Goal: Register for event/course

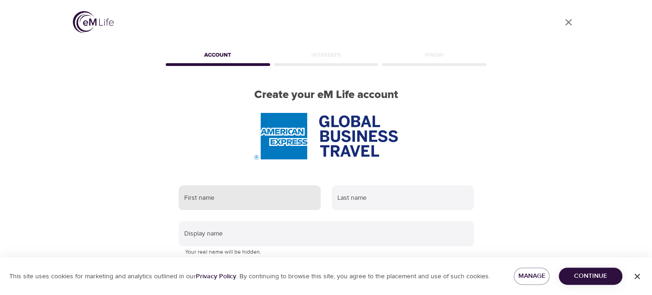
type input "[PERSON_NAME][EMAIL_ADDRESS][PERSON_NAME][DOMAIN_NAME]"
click at [280, 205] on input "text" at bounding box center [250, 197] width 142 height 25
type input "[PERSON_NAME]"
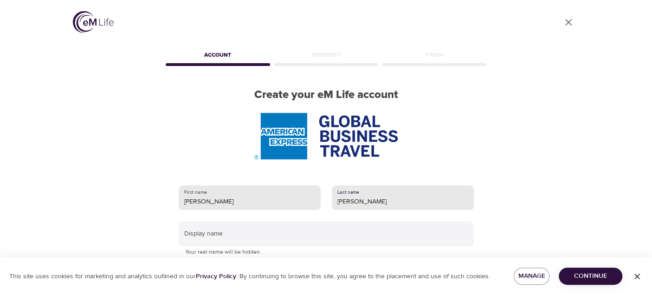
type input "[PERSON_NAME]"
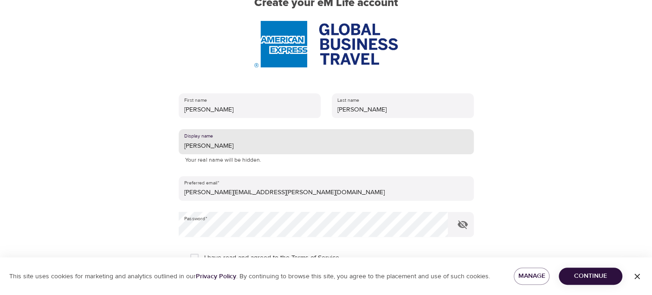
scroll to position [93, 0]
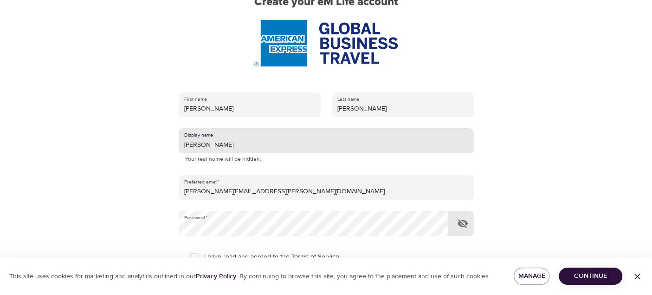
click at [461, 225] on icon "button" at bounding box center [462, 223] width 10 height 9
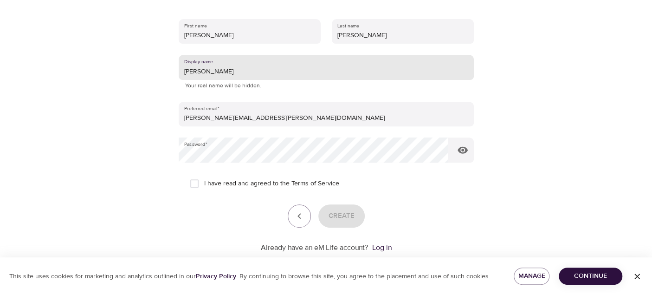
scroll to position [186, 0]
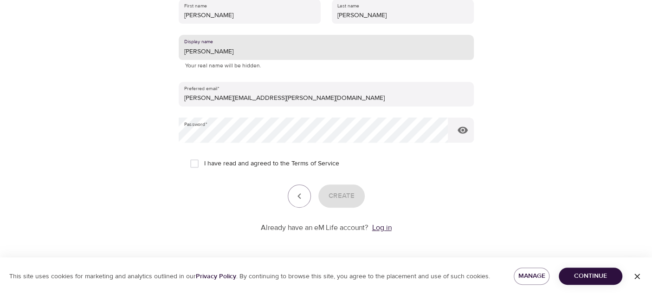
type input "[PERSON_NAME]"
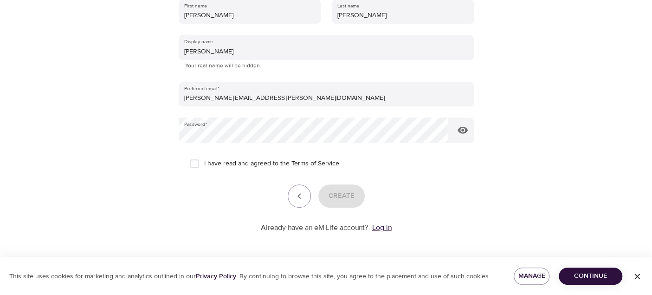
click at [386, 229] on link "Log in" at bounding box center [381, 227] width 19 height 9
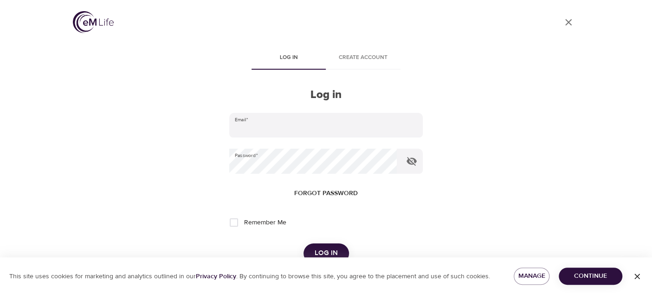
type input "[PERSON_NAME][EMAIL_ADDRESS][PERSON_NAME][DOMAIN_NAME]"
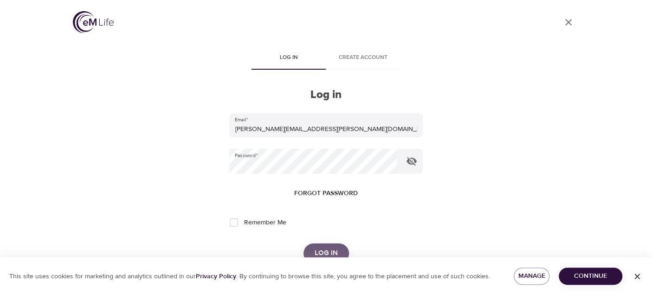
click at [332, 253] on span "Log in" at bounding box center [326, 253] width 23 height 12
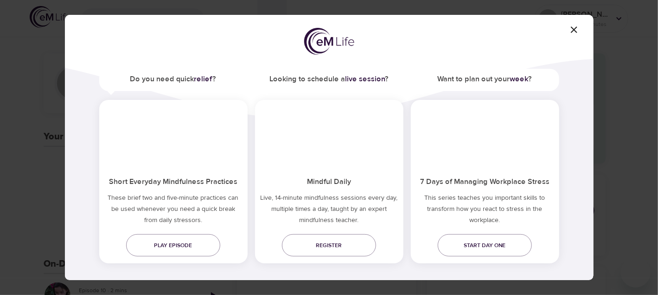
scroll to position [60, 0]
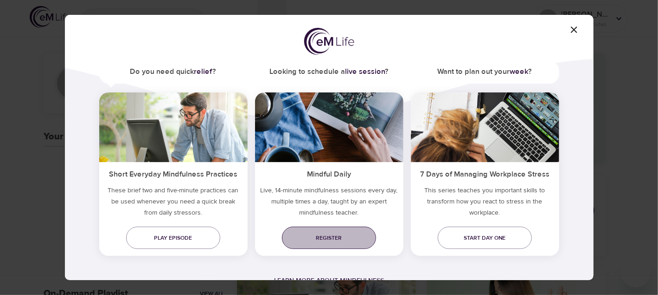
click at [336, 237] on span "Register" at bounding box center [328, 238] width 79 height 10
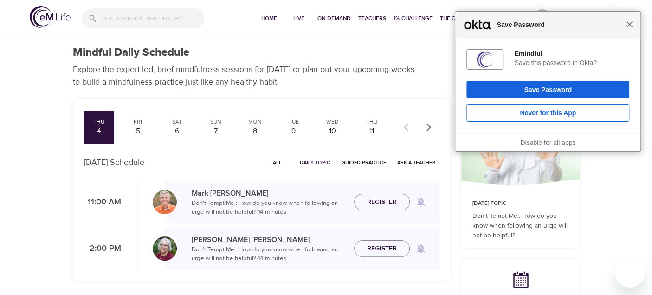
click at [630, 24] on span "Close" at bounding box center [629, 24] width 7 height 7
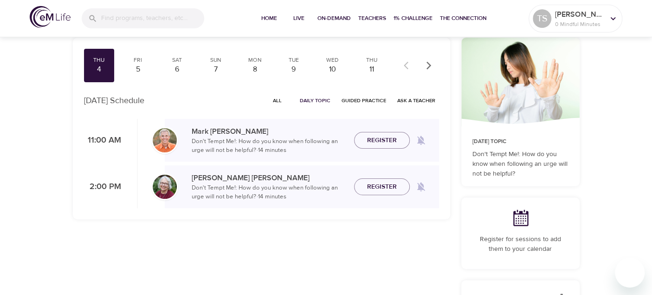
scroll to position [46, 0]
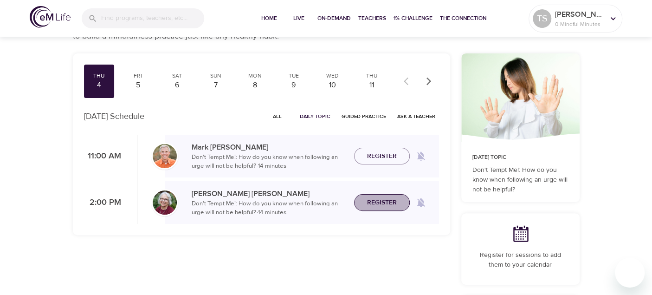
click at [375, 204] on span "Register" at bounding box center [382, 203] width 30 height 12
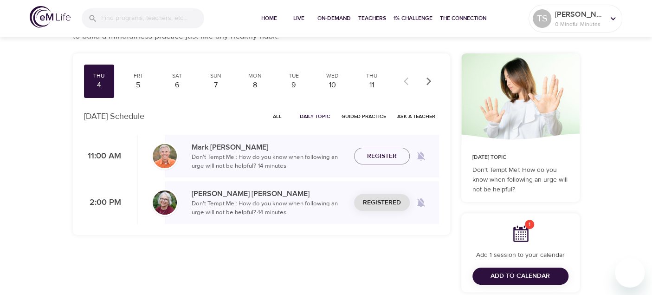
click at [516, 274] on span "Add to Calendar" at bounding box center [519, 276] width 59 height 12
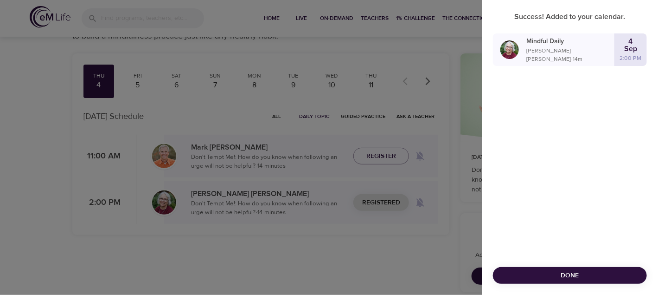
click at [516, 274] on span "Done" at bounding box center [570, 276] width 139 height 12
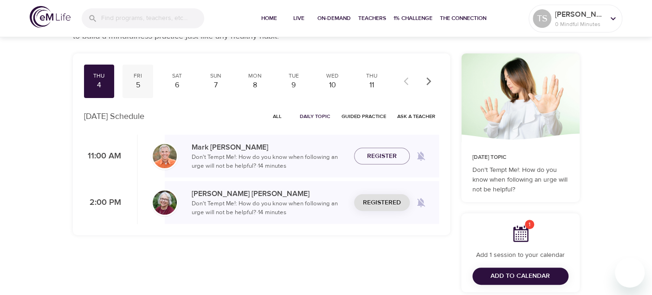
click at [135, 83] on div "5" at bounding box center [137, 85] width 23 height 11
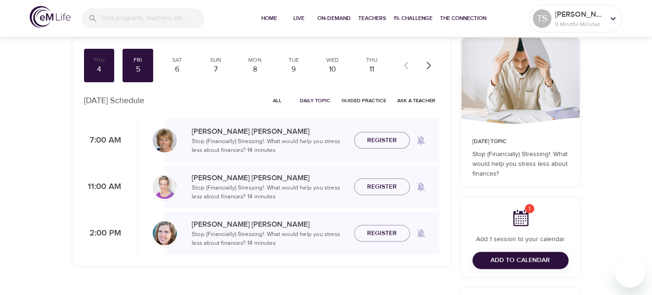
scroll to position [46, 0]
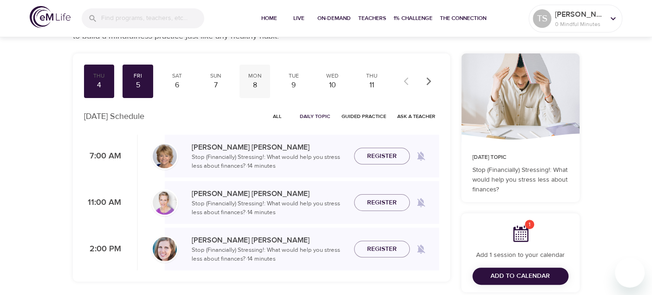
click at [257, 82] on div "8" at bounding box center [254, 85] width 23 height 11
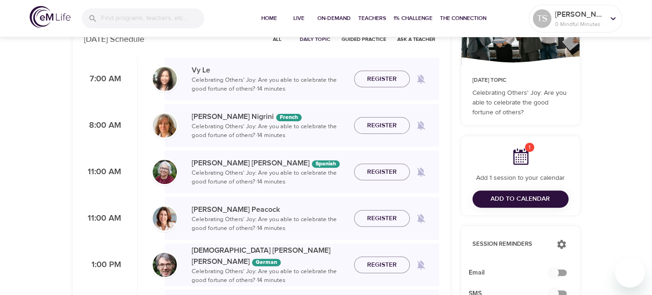
scroll to position [139, 0]
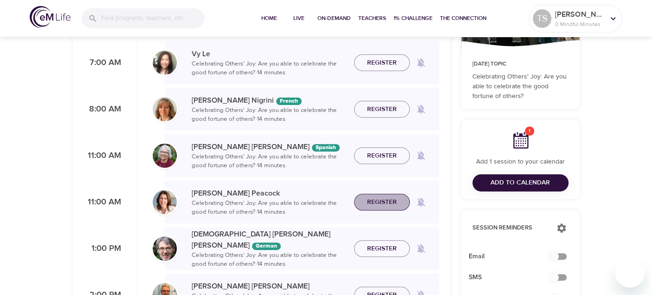
click at [399, 201] on span "Register" at bounding box center [381, 202] width 41 height 12
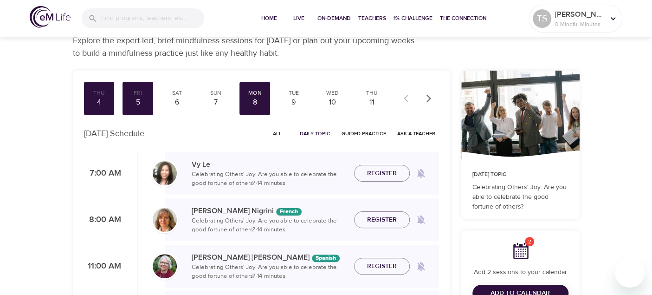
scroll to position [0, 0]
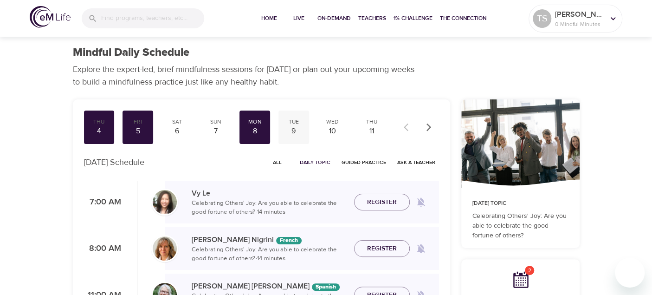
click at [294, 129] on div "9" at bounding box center [293, 131] width 23 height 11
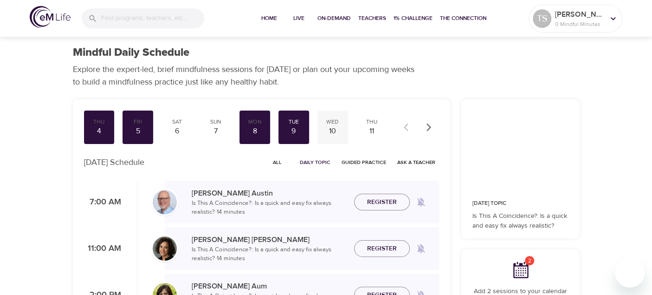
click at [332, 127] on div "10" at bounding box center [332, 131] width 23 height 11
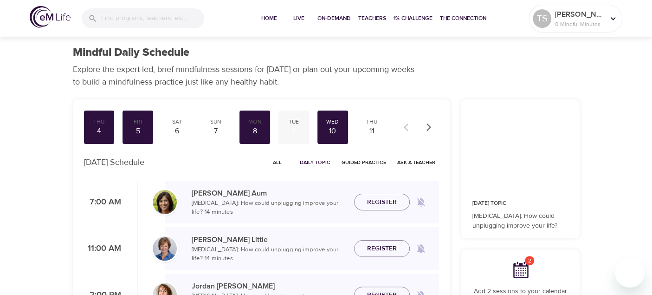
click at [292, 124] on div "Tue" at bounding box center [293, 122] width 23 height 8
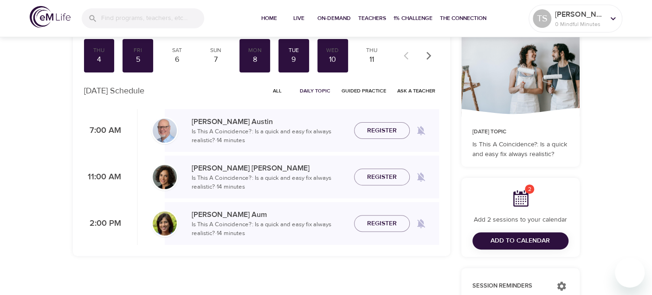
scroll to position [93, 0]
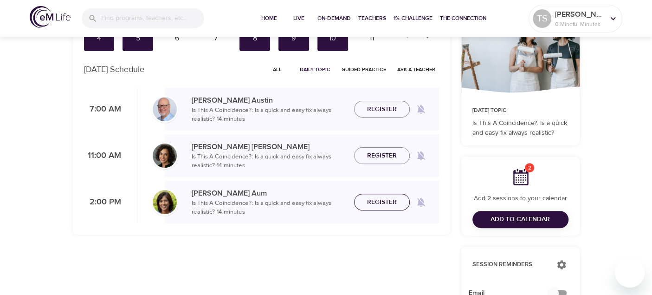
click at [385, 206] on span "Register" at bounding box center [382, 202] width 30 height 12
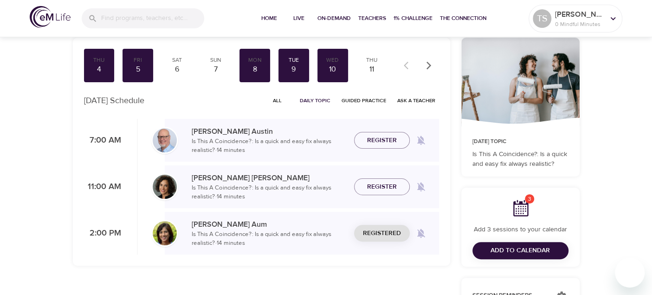
scroll to position [46, 0]
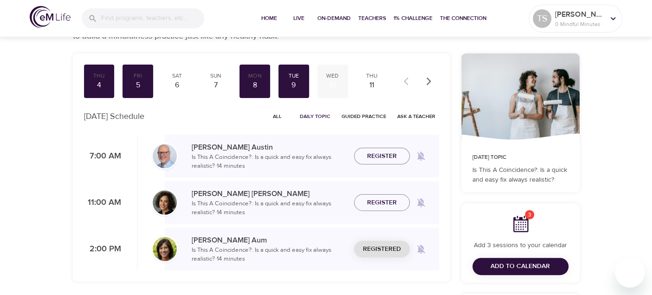
click at [331, 84] on div "10" at bounding box center [332, 85] width 23 height 11
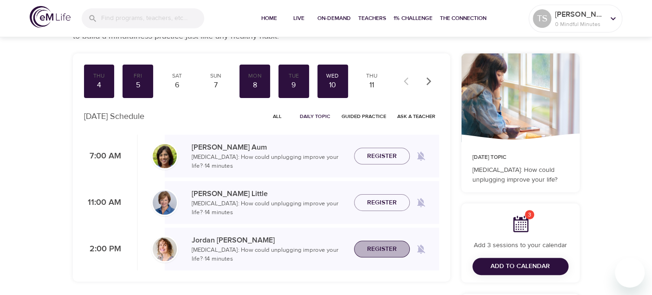
click at [373, 251] on span "Register" at bounding box center [382, 249] width 30 height 12
click at [374, 86] on div "11" at bounding box center [371, 85] width 23 height 11
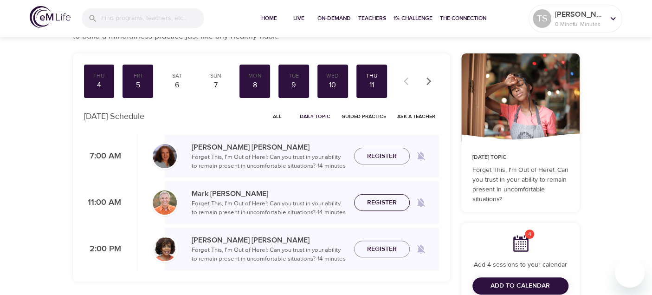
click at [400, 202] on span "Register" at bounding box center [381, 203] width 41 height 12
click at [429, 83] on icon "button" at bounding box center [428, 81] width 9 height 9
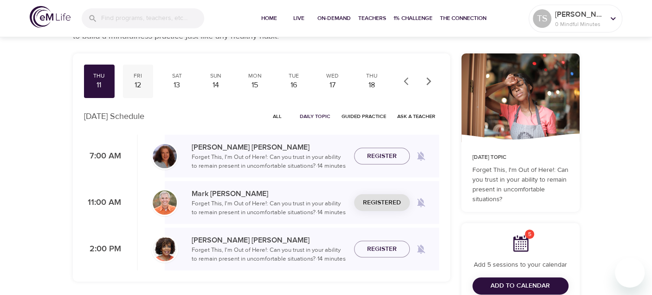
click at [140, 83] on div "12" at bounding box center [137, 85] width 23 height 11
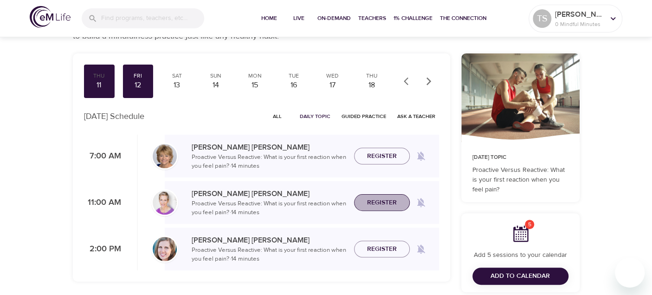
click at [381, 204] on span "Register" at bounding box center [382, 203] width 30 height 12
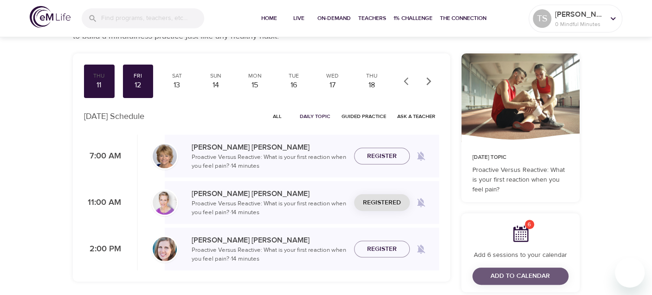
click at [514, 276] on span "Add to Calendar" at bounding box center [519, 276] width 59 height 12
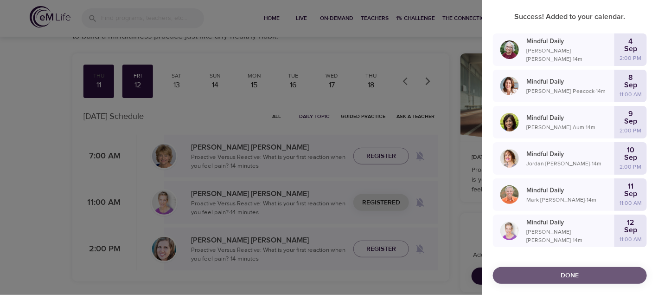
click at [515, 275] on span "Done" at bounding box center [570, 276] width 139 height 12
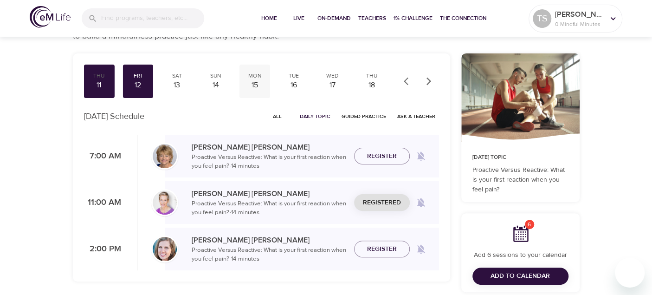
click at [254, 82] on div "15" at bounding box center [254, 85] width 23 height 11
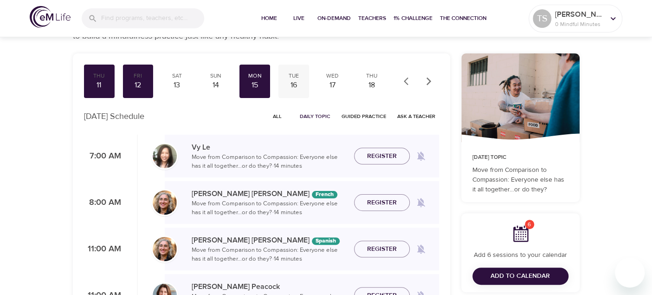
click at [291, 81] on div "16" at bounding box center [293, 85] width 23 height 11
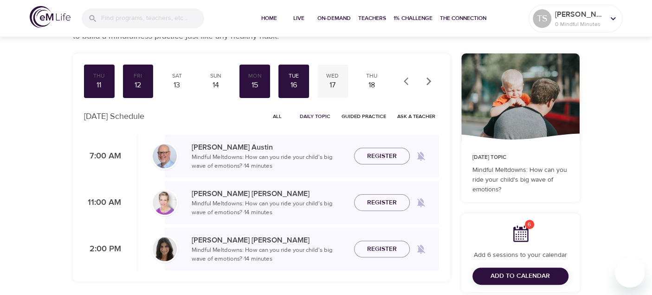
click at [333, 80] on div "17" at bounding box center [332, 85] width 23 height 11
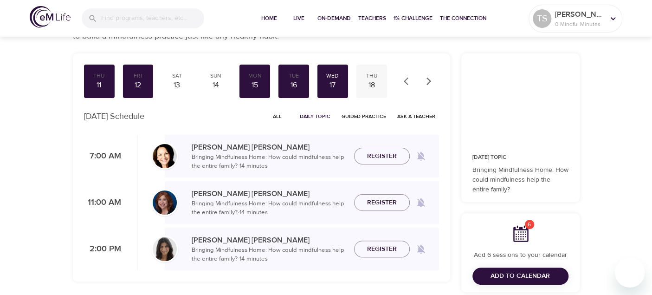
click at [367, 82] on div "18" at bounding box center [371, 85] width 23 height 11
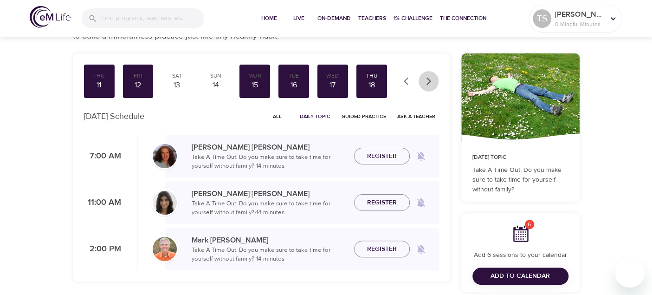
click at [428, 80] on icon "button" at bounding box center [428, 81] width 9 height 9
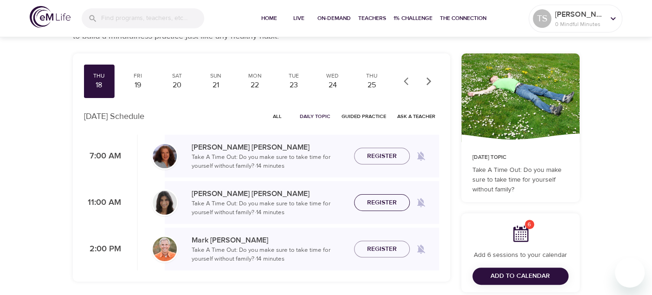
click at [388, 197] on span "Register" at bounding box center [382, 203] width 30 height 12
click at [139, 77] on div "Fri" at bounding box center [137, 76] width 23 height 8
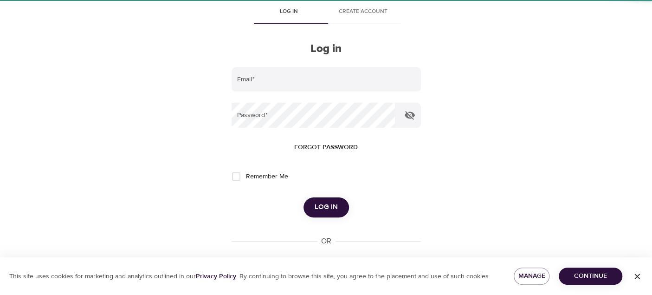
type input "[PERSON_NAME][EMAIL_ADDRESS][PERSON_NAME][DOMAIN_NAME]"
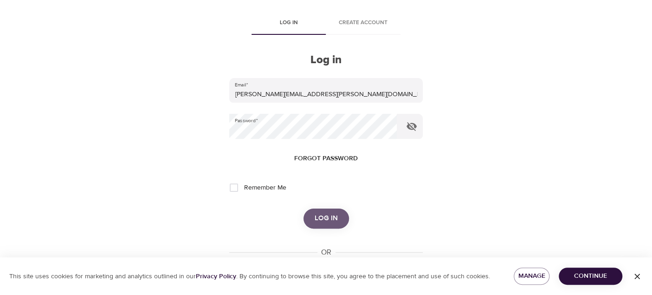
click at [316, 216] on span "Log in" at bounding box center [326, 218] width 23 height 12
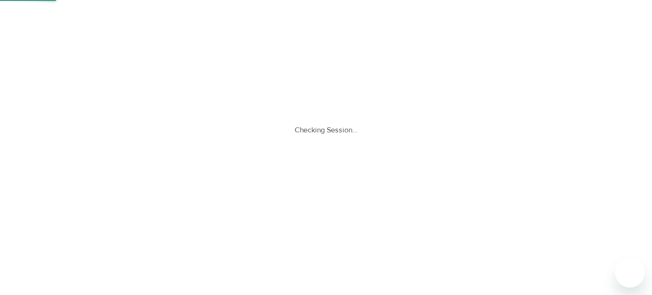
scroll to position [0, 0]
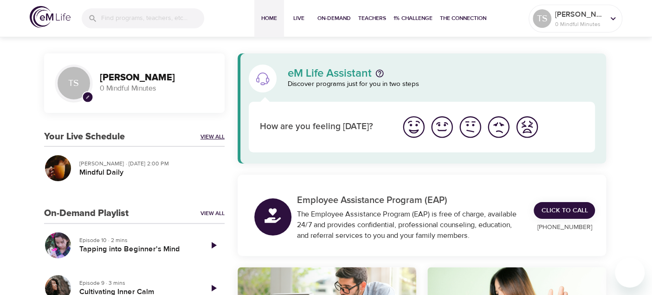
click at [211, 139] on link "View All" at bounding box center [212, 137] width 24 height 8
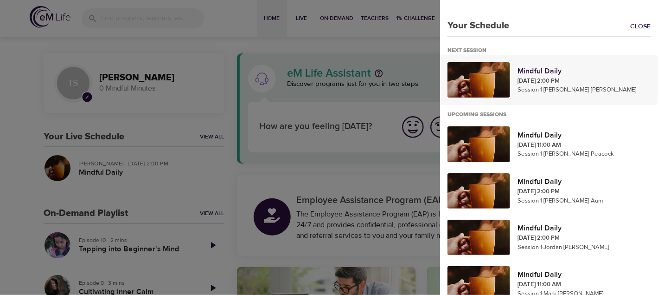
click at [550, 77] on p "Sep 4, 2025 2:00 PM" at bounding box center [584, 81] width 133 height 9
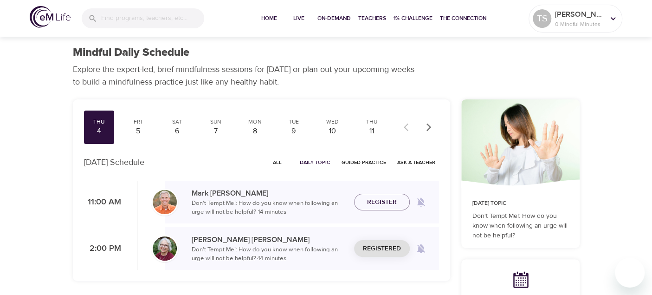
checkbox input "true"
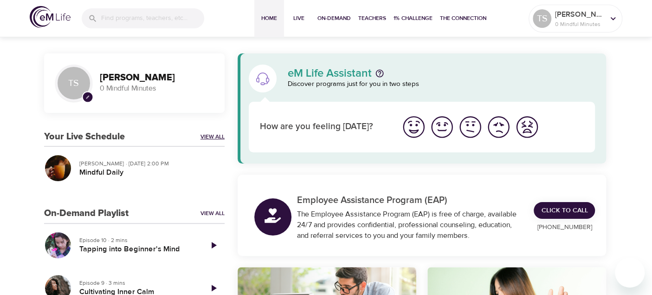
click at [207, 135] on link "View All" at bounding box center [212, 137] width 24 height 8
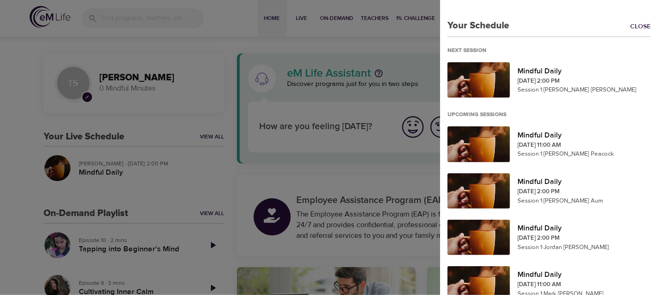
click at [135, 78] on div at bounding box center [329, 147] width 658 height 295
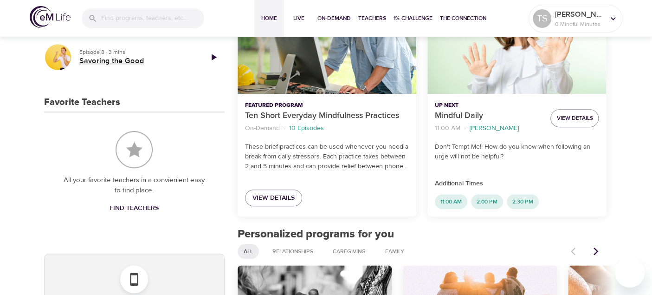
scroll to position [278, 0]
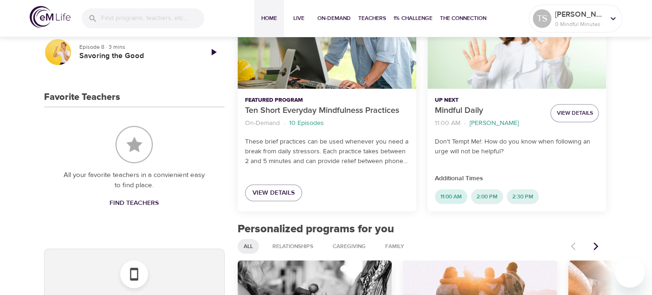
click at [451, 193] on span "11:00 AM" at bounding box center [451, 197] width 32 height 8
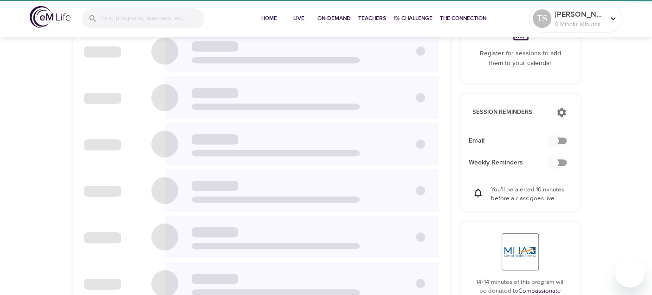
scroll to position [109, 0]
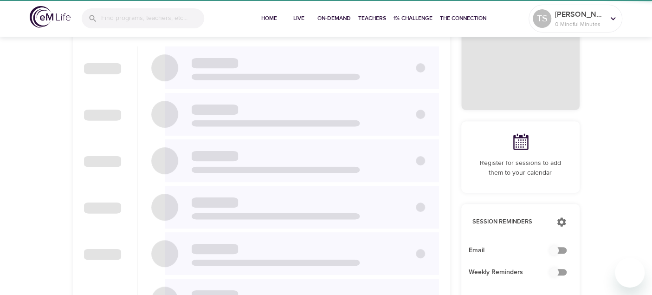
checkbox input "true"
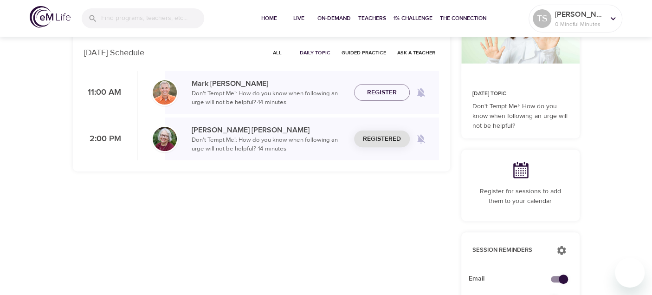
scroll to position [0, 0]
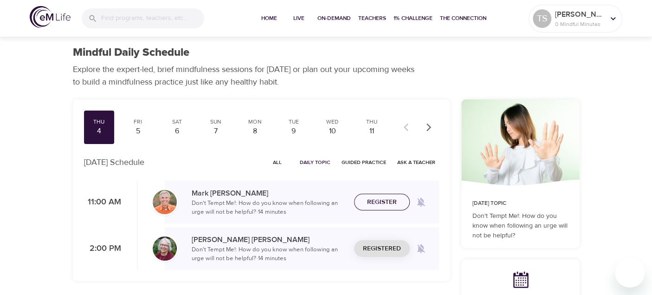
click at [368, 202] on span "Register" at bounding box center [382, 202] width 30 height 12
click at [370, 250] on span "Unregister" at bounding box center [381, 249] width 39 height 12
click at [385, 199] on span "Unregister" at bounding box center [381, 202] width 39 height 12
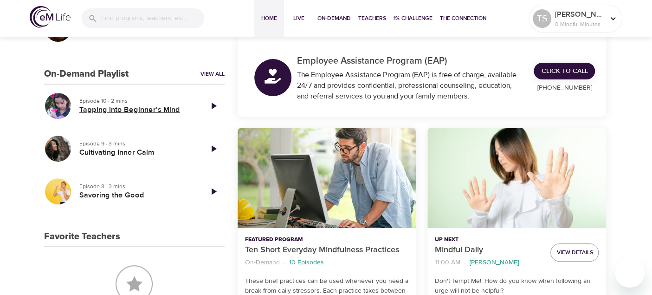
scroll to position [93, 0]
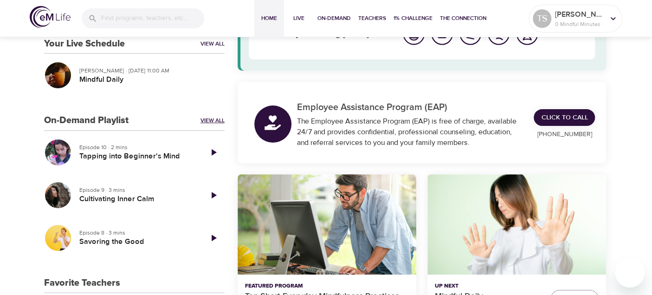
click at [206, 120] on link "View All" at bounding box center [212, 120] width 24 height 8
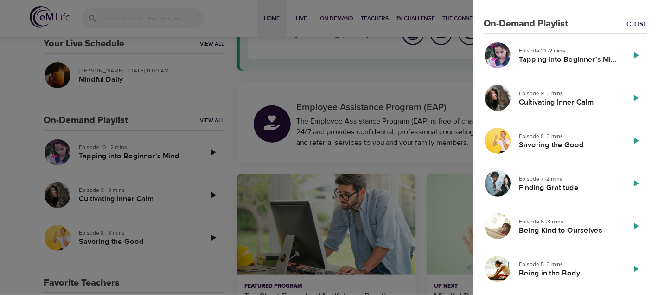
click at [18, 90] on div at bounding box center [329, 147] width 658 height 295
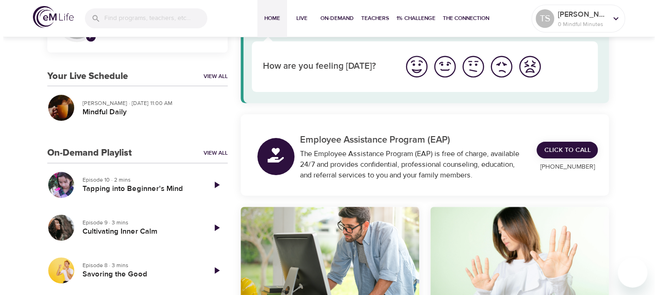
scroll to position [46, 0]
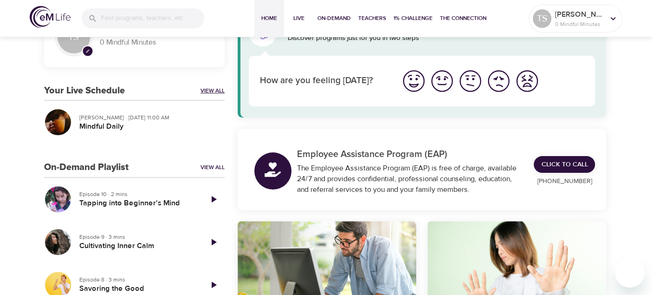
click at [216, 90] on link "View All" at bounding box center [212, 91] width 24 height 8
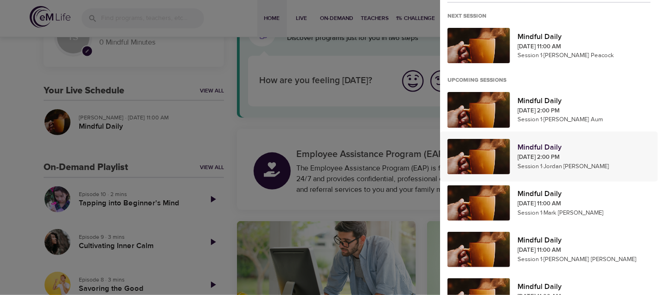
scroll to position [51, 0]
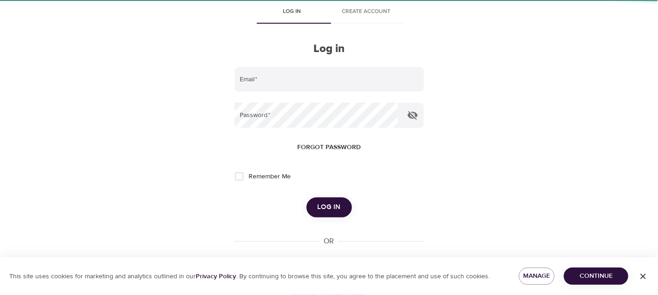
type input "[PERSON_NAME][EMAIL_ADDRESS][PERSON_NAME][DOMAIN_NAME]"
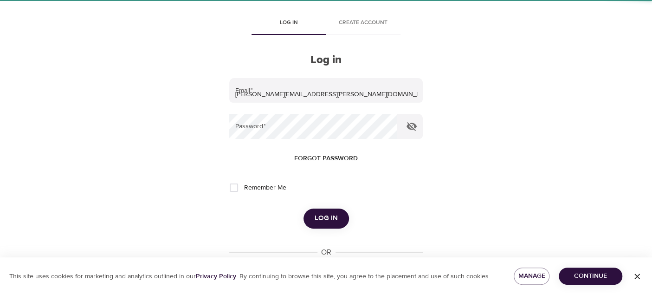
scroll to position [15, 0]
